Goal: Contribute content: Add original content to the website for others to see

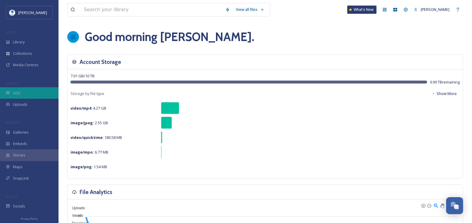
click at [16, 92] on span "UGC" at bounding box center [17, 93] width 8 height 6
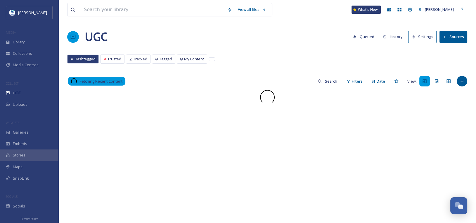
click at [451, 36] on button "Sources" at bounding box center [454, 37] width 28 height 12
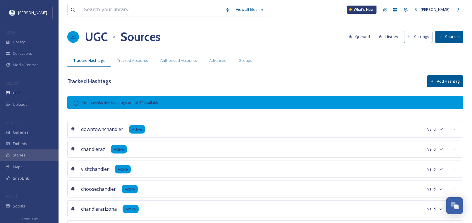
click at [442, 36] on icon at bounding box center [440, 37] width 4 height 4
click at [440, 37] on icon at bounding box center [440, 37] width 2 height 2
click at [313, 75] on div "Tracked Hashtags Add Hashtag" at bounding box center [265, 81] width 396 height 12
click at [18, 88] on div "UGC" at bounding box center [29, 92] width 58 height 11
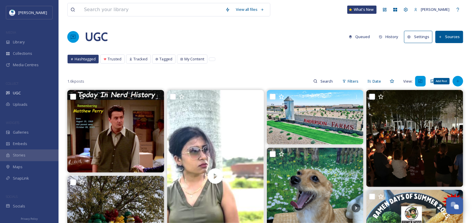
click at [457, 80] on icon at bounding box center [457, 81] width 5 height 5
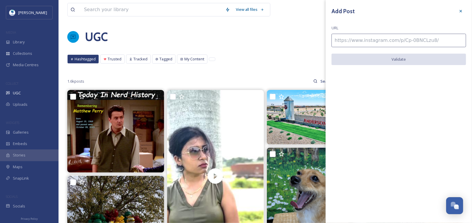
click at [388, 42] on input at bounding box center [398, 40] width 135 height 13
paste input "[URL][DOMAIN_NAME]"
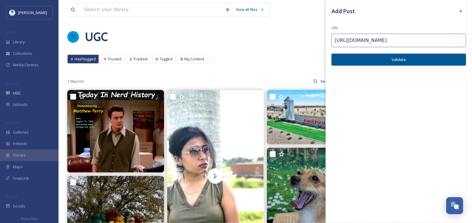
click at [439, 41] on input "[URL][DOMAIN_NAME]" at bounding box center [398, 40] width 135 height 13
type input "[URL][DOMAIN_NAME]"
click at [461, 9] on icon at bounding box center [460, 11] width 5 height 5
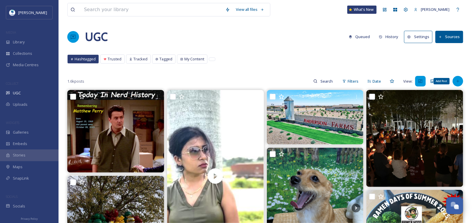
click at [457, 80] on icon at bounding box center [457, 81] width 5 height 5
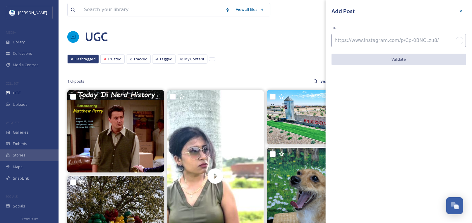
click at [343, 39] on input "To enrich screen reader interactions, please activate Accessibility in Grammarl…" at bounding box center [398, 40] width 135 height 13
paste input "[URL][DOMAIN_NAME]"
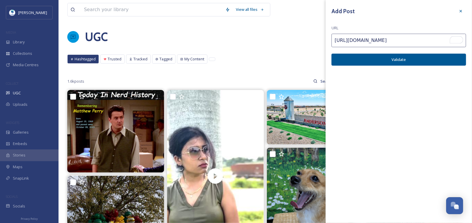
type input "[URL][DOMAIN_NAME]"
click at [400, 60] on button "Validate" at bounding box center [398, 60] width 135 height 12
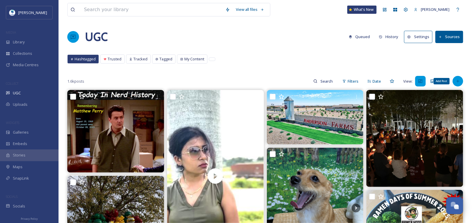
click at [458, 81] on icon at bounding box center [457, 81] width 3 height 3
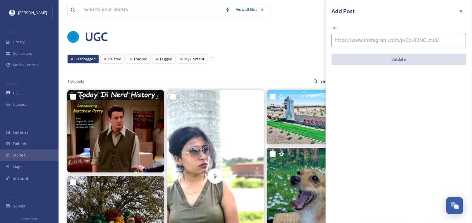
click at [378, 39] on input at bounding box center [398, 40] width 135 height 13
paste input "[URL][DOMAIN_NAME]"
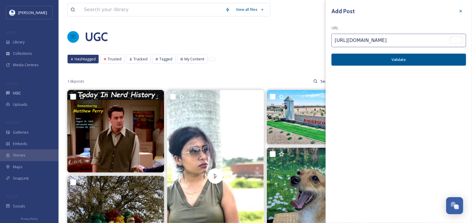
type input "[URL][DOMAIN_NAME]"
click at [388, 59] on button "Validate" at bounding box center [398, 60] width 135 height 12
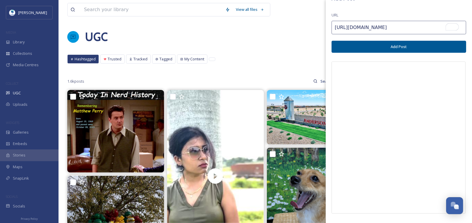
scroll to position [58, 0]
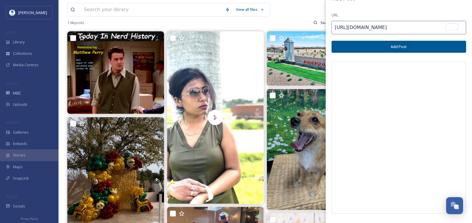
click at [406, 43] on button "Add Post" at bounding box center [398, 47] width 135 height 12
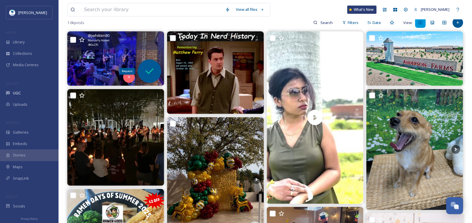
click at [151, 68] on icon at bounding box center [150, 71] width 12 height 12
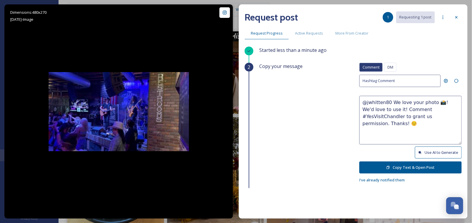
click at [429, 151] on button "Use AI to Generate" at bounding box center [438, 152] width 47 height 12
click at [390, 101] on textarea "@jwhitten80 This photo captures the energy and fun of live music in [PERSON_NAM…" at bounding box center [410, 120] width 102 height 49
click at [375, 116] on textarea "@jwhitten80 These photos capture the energy and fun of live music in [PERSON_NA…" at bounding box center [410, 120] width 102 height 49
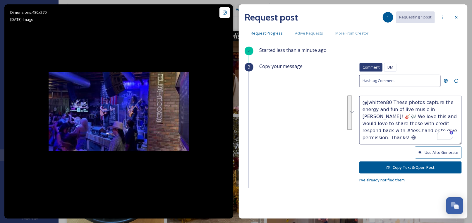
drag, startPoint x: 419, startPoint y: 131, endPoint x: 345, endPoint y: 99, distance: 80.8
click at [345, 99] on div "Copy your message Comment DM Comment DM Hashtag Comment @jwhitten80 These photo…" at bounding box center [360, 123] width 202 height 121
click at [388, 107] on textarea "@jwhitten80 These photos capture the energy and fun of live music in [PERSON_NA…" at bounding box center [410, 120] width 102 height 49
type textarea "@jwhitten80 These photos capture the energy and fun of live music in [PERSON_NA…"
click at [393, 164] on button "Copy Text & Open Post" at bounding box center [410, 167] width 102 height 12
